Goal: Task Accomplishment & Management: Use online tool/utility

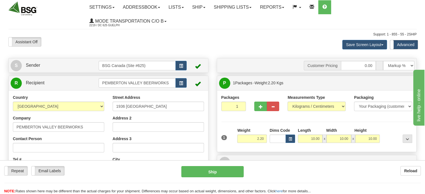
click at [342, 15] on ul "Settings Shipping Preferences Fields Preferences New Addressbook Recipients Sen…" at bounding box center [250, 14] width 331 height 28
click at [327, 7] on span at bounding box center [324, 7] width 4 height 4
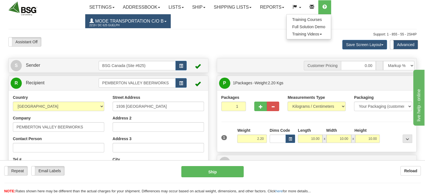
click at [128, 21] on span "Mode Transportation c/o B" at bounding box center [129, 21] width 70 height 5
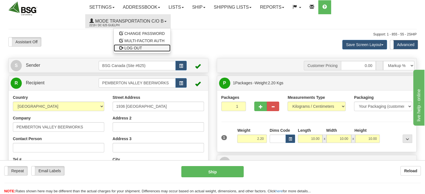
click at [136, 48] on span "LOG OUT" at bounding box center [133, 48] width 18 height 4
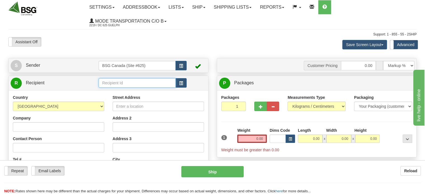
click at [120, 82] on input "text" at bounding box center [137, 82] width 77 height 9
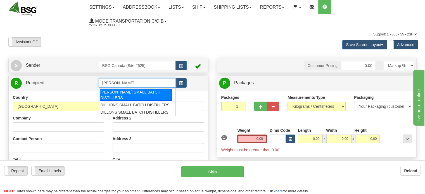
click at [141, 93] on div "DILLION'S SMALL BATCH DISTILLERS" at bounding box center [136, 95] width 72 height 12
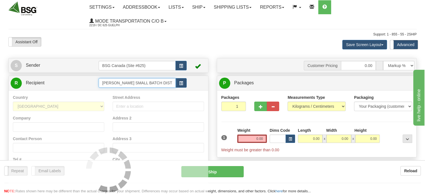
type input "DILLION'S SMALL BATCH DISTILLERS"
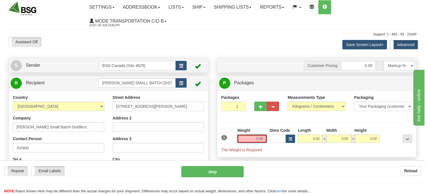
drag, startPoint x: 249, startPoint y: 137, endPoint x: 280, endPoint y: 140, distance: 31.0
click at [280, 140] on div "1 Weight 0.00 Dims Code 0.00" at bounding box center [317, 140] width 194 height 25
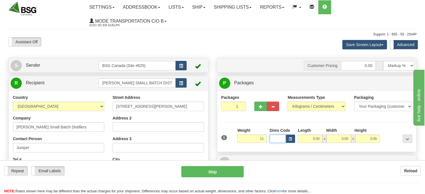
type input "11.00"
type input "10.00"
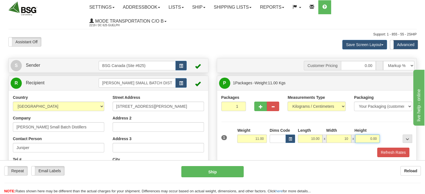
type input "10.00"
click at [377, 148] on button "Refresh Rates" at bounding box center [393, 152] width 32 height 9
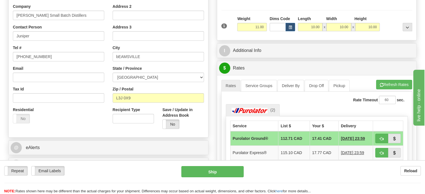
scroll to position [140, 0]
